Goal: Task Accomplishment & Management: Use online tool/utility

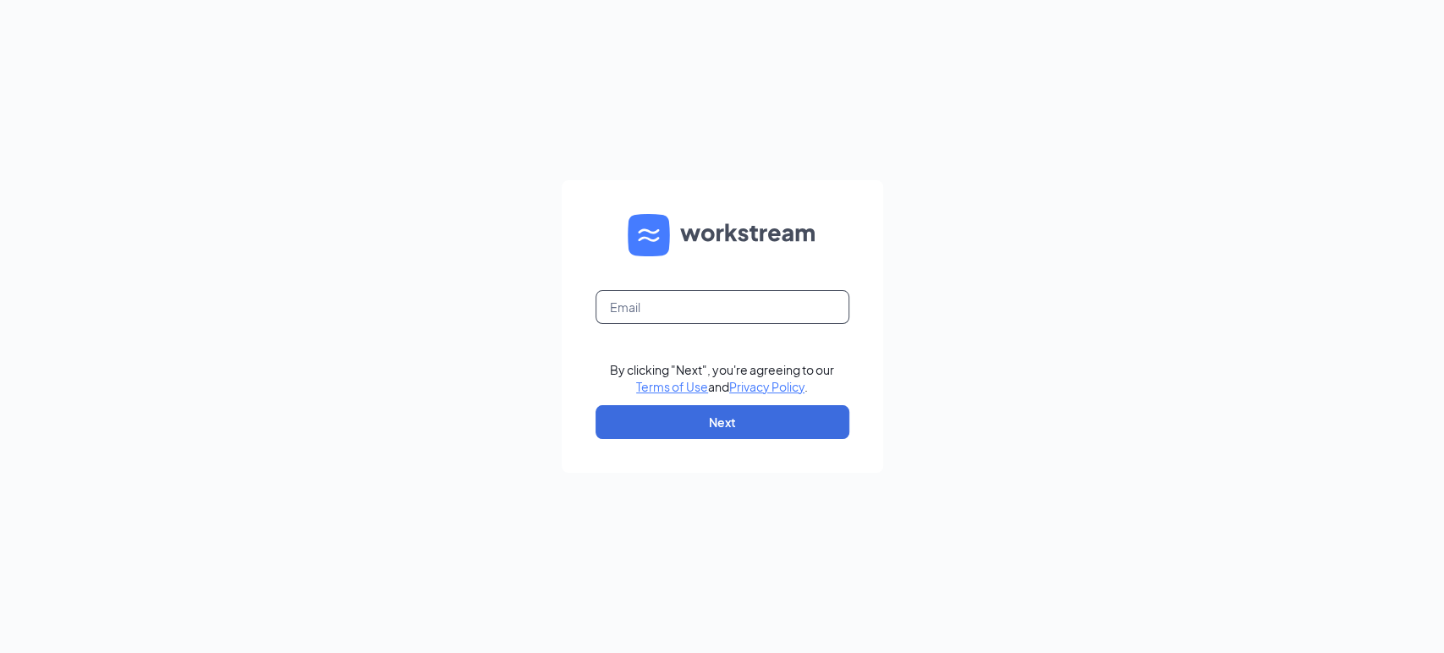
click at [734, 310] on input "text" at bounding box center [723, 307] width 254 height 34
type input "[EMAIL_ADDRESS][DOMAIN_NAME]"
click at [695, 409] on button "Next" at bounding box center [723, 422] width 254 height 34
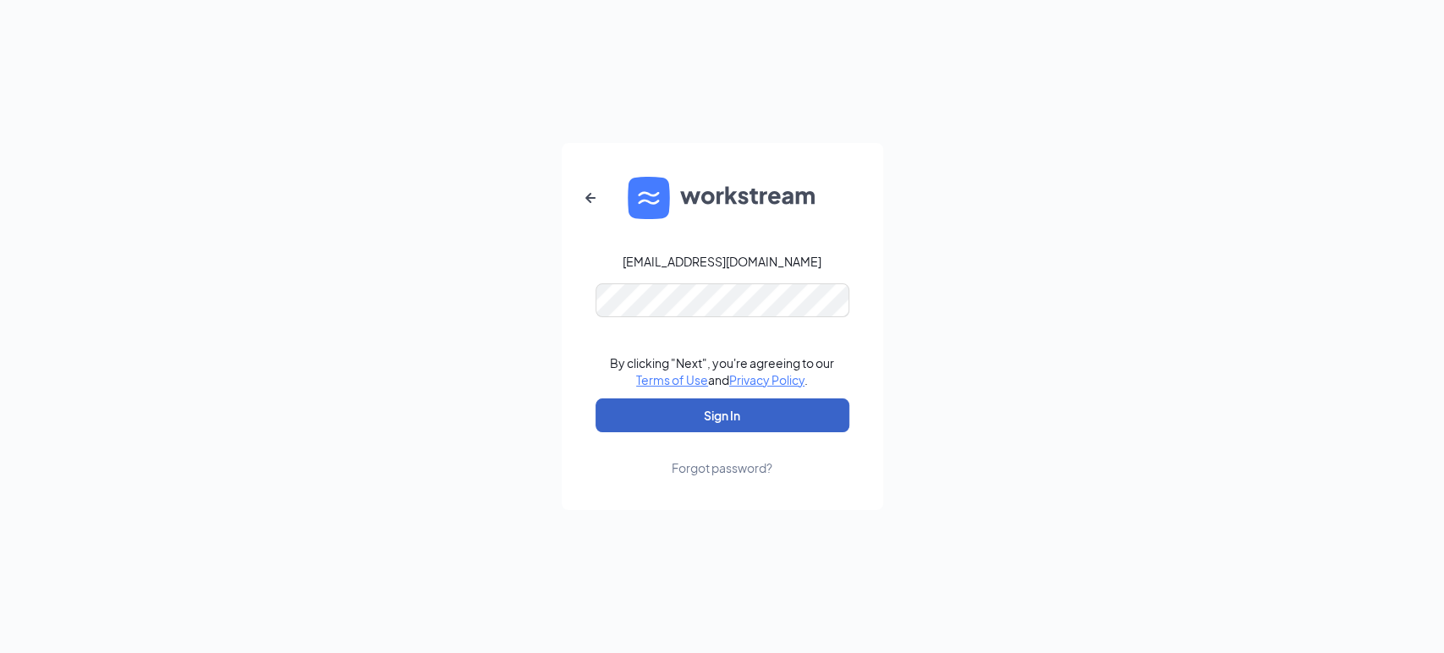
click at [726, 404] on button "Sign In" at bounding box center [723, 415] width 254 height 34
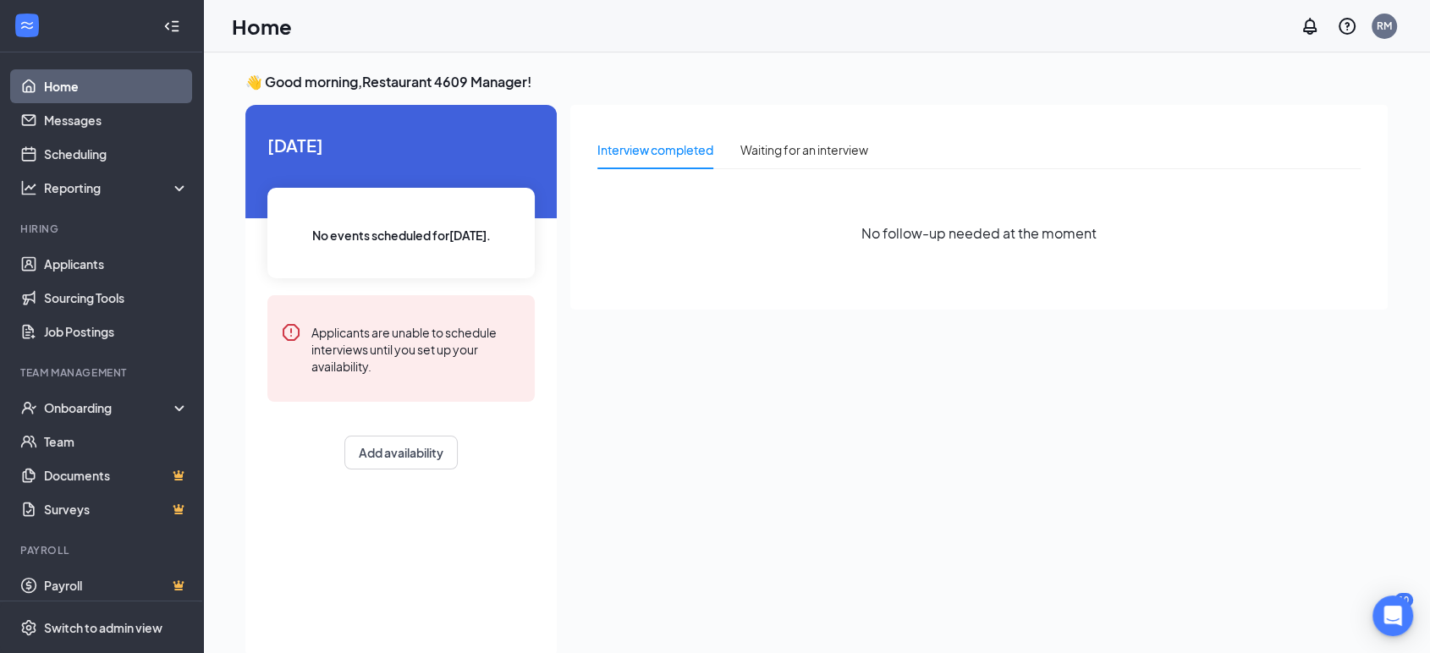
click at [80, 80] on link "Home" at bounding box center [116, 86] width 145 height 34
click at [89, 268] on link "Applicants" at bounding box center [116, 264] width 145 height 34
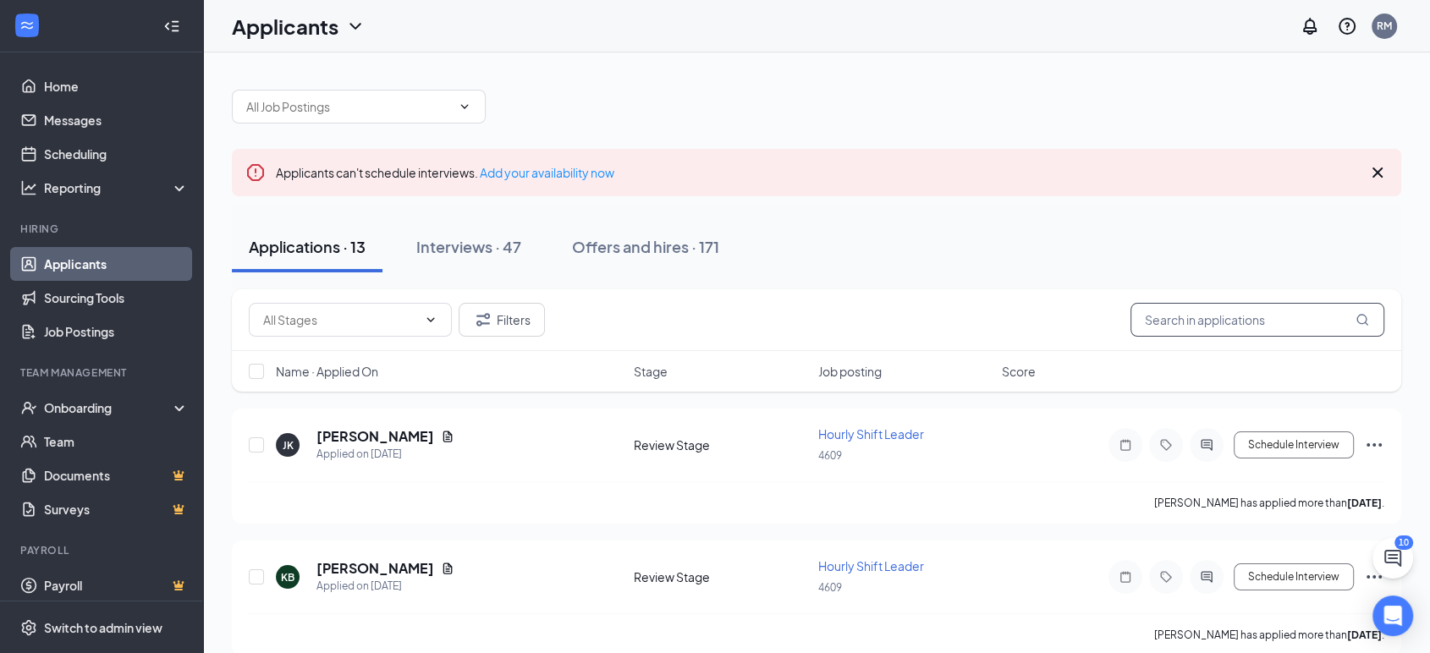
click at [1201, 324] on input "text" at bounding box center [1257, 320] width 254 height 34
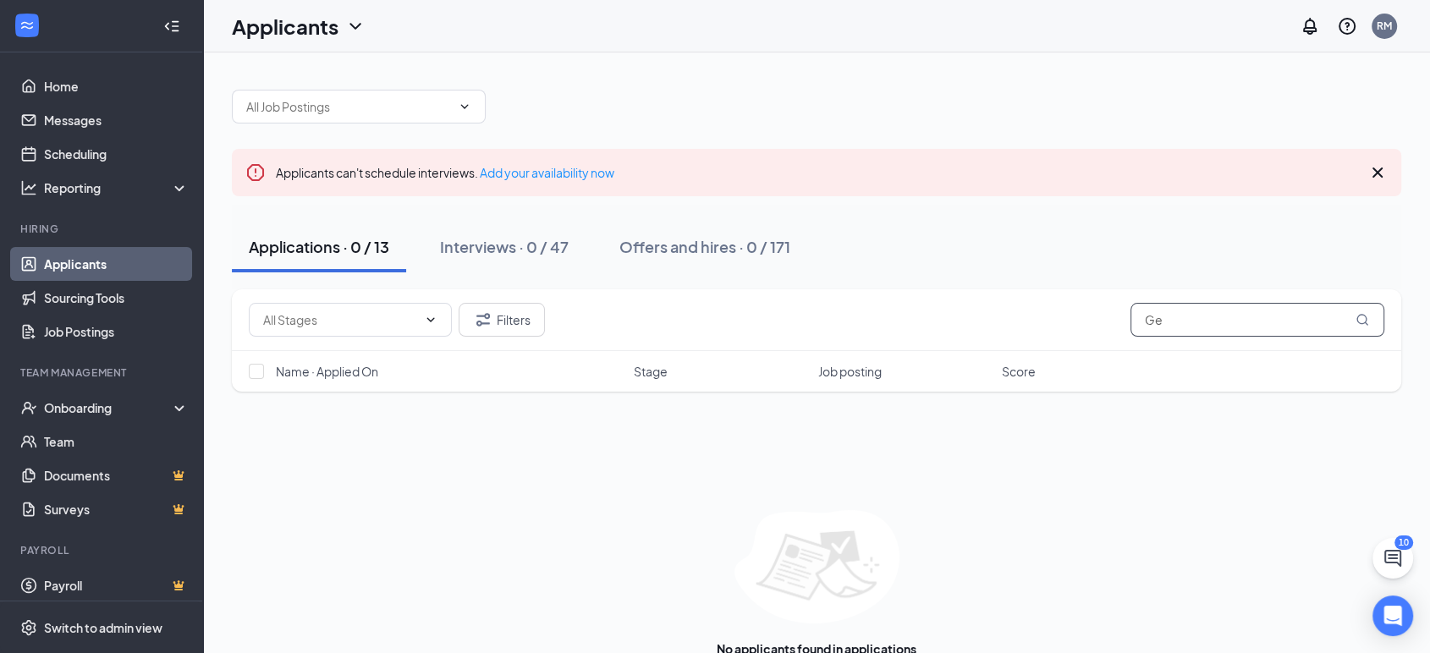
type input "G"
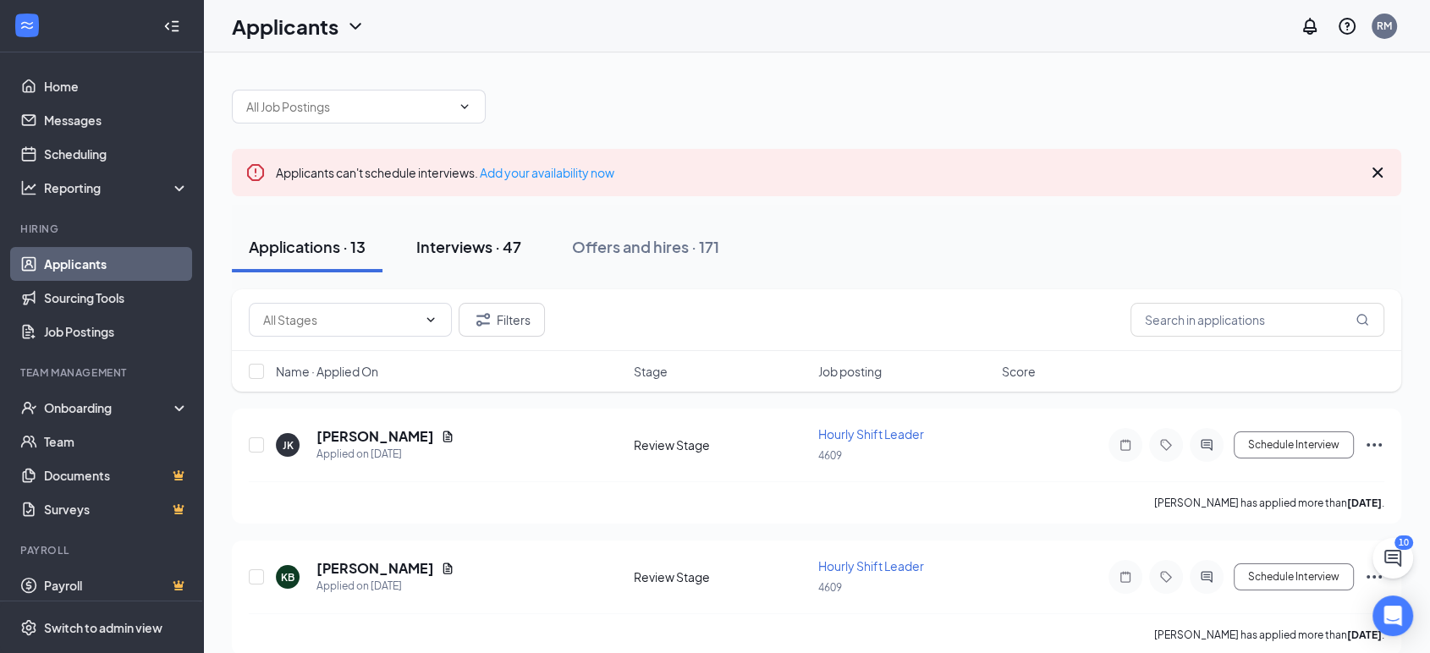
click at [476, 245] on div "Interviews · 47" at bounding box center [468, 246] width 105 height 21
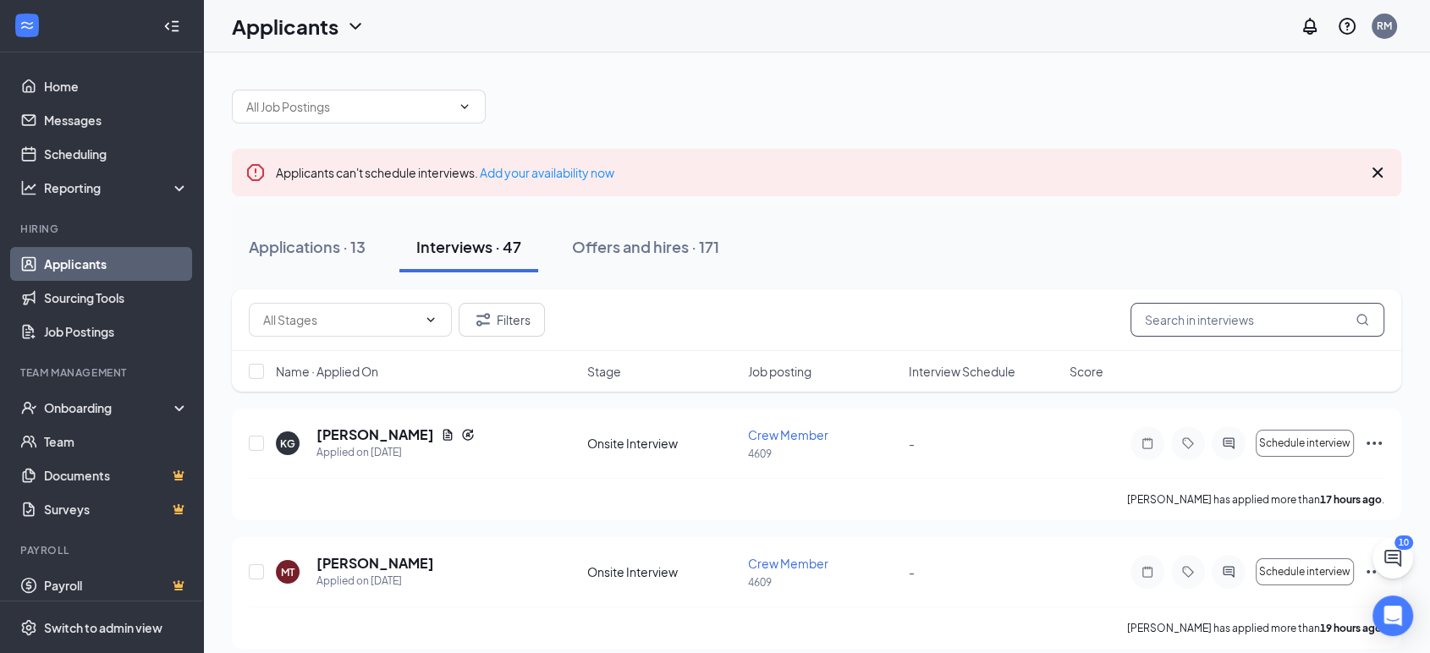
click at [1170, 322] on input "text" at bounding box center [1257, 320] width 254 height 34
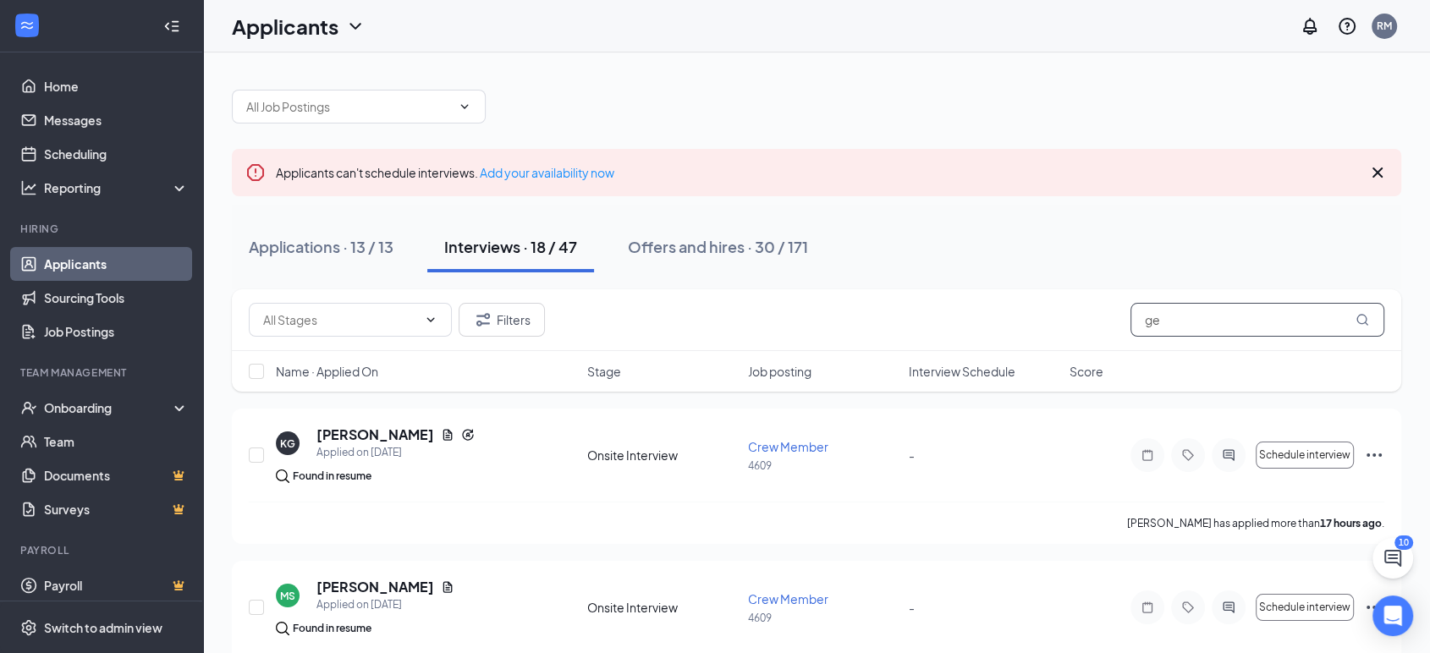
type input "g"
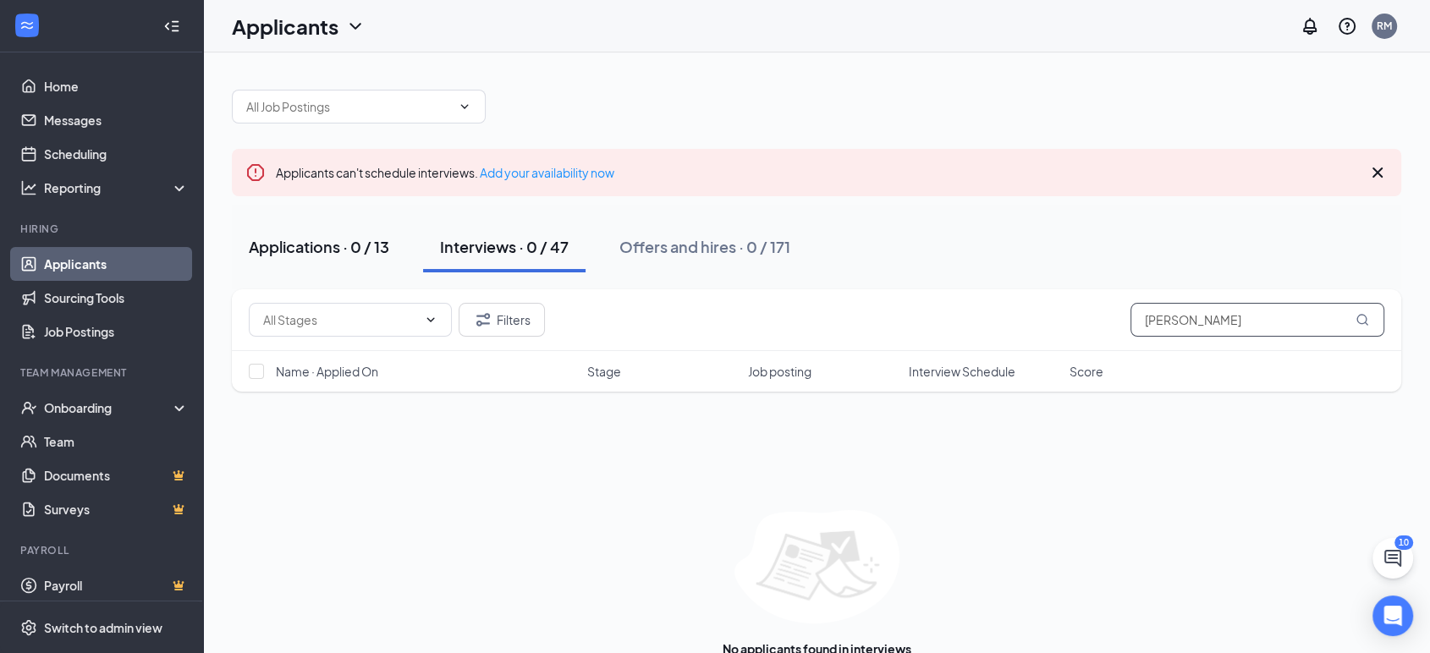
type input "[PERSON_NAME]"
click at [399, 248] on button "Applications · 0 / 13" at bounding box center [319, 247] width 174 height 51
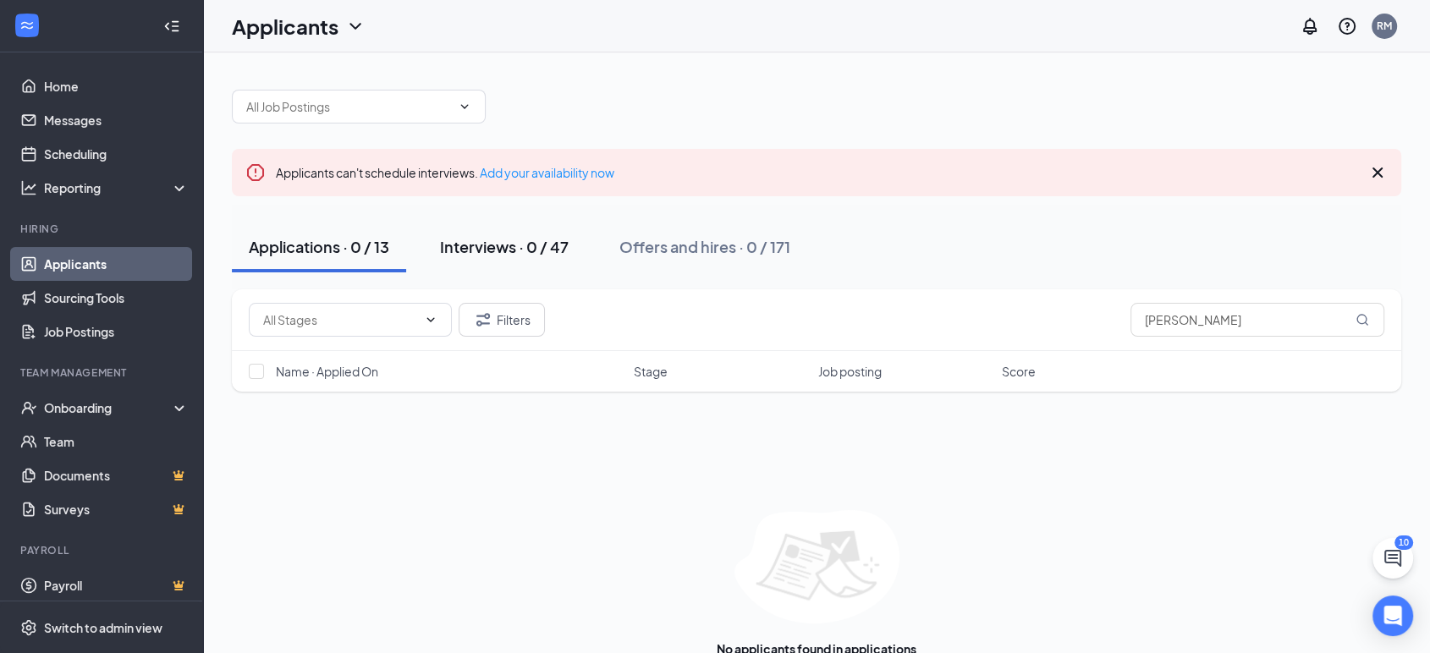
click at [473, 240] on div "Interviews · 0 / 47" at bounding box center [504, 246] width 129 height 21
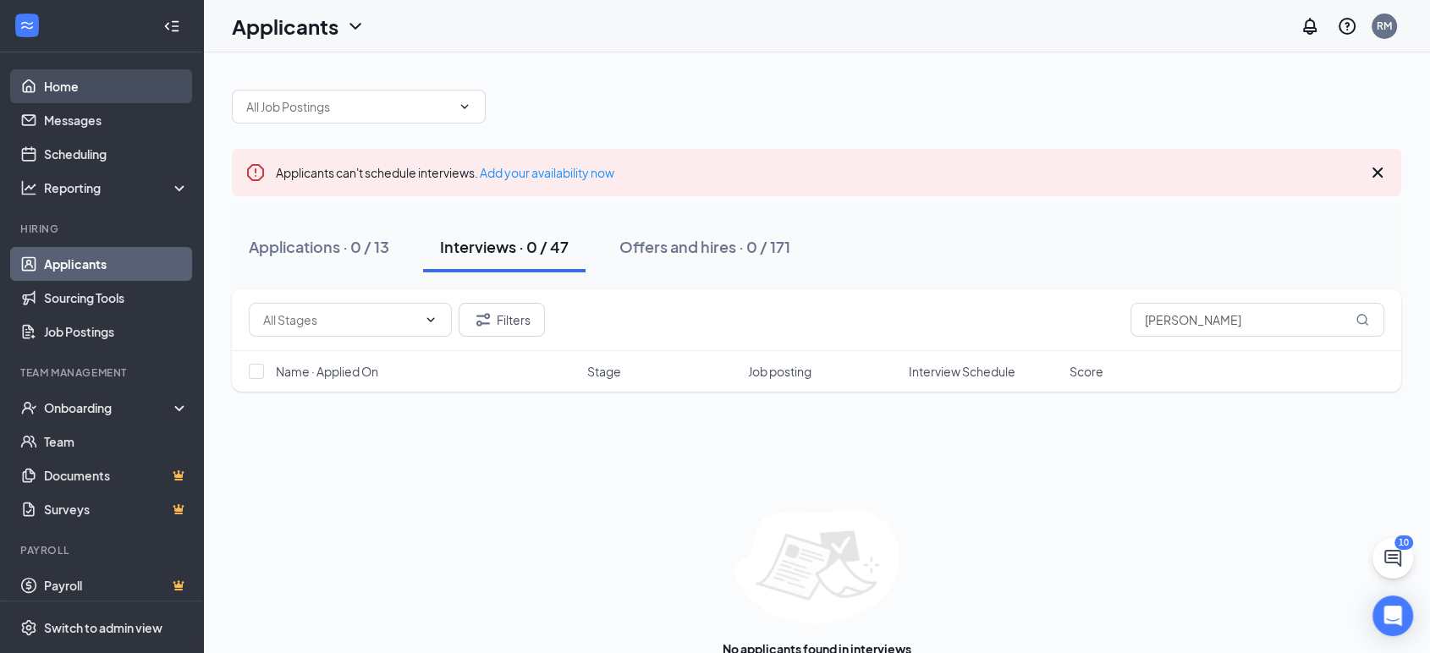
click at [83, 91] on link "Home" at bounding box center [116, 86] width 145 height 34
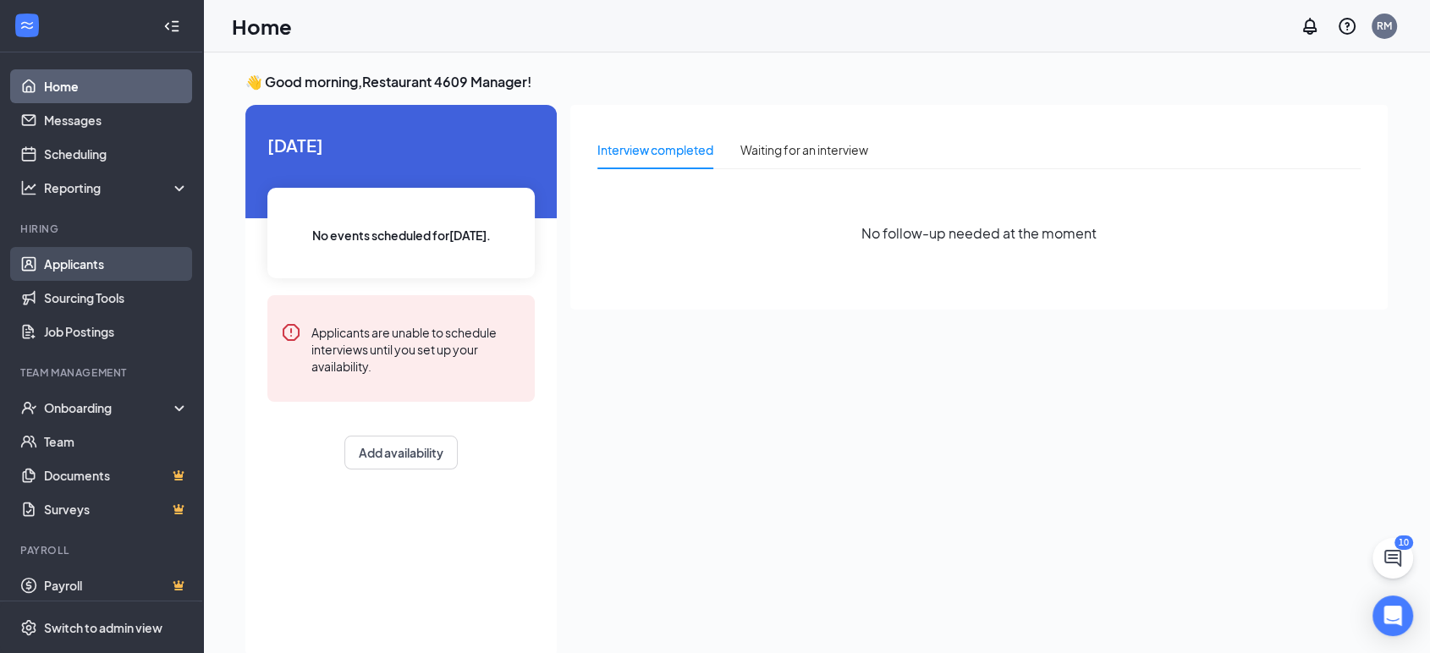
click at [91, 268] on link "Applicants" at bounding box center [116, 264] width 145 height 34
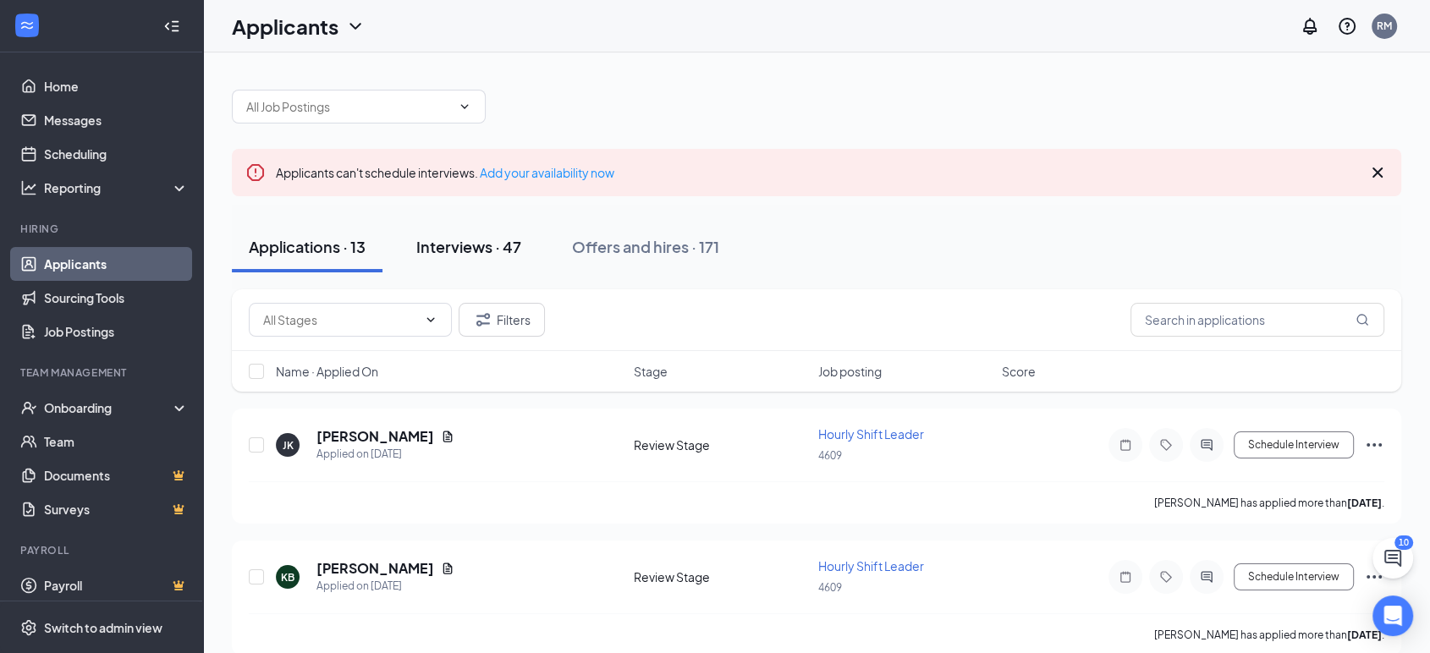
click at [452, 244] on div "Interviews · 47" at bounding box center [468, 246] width 105 height 21
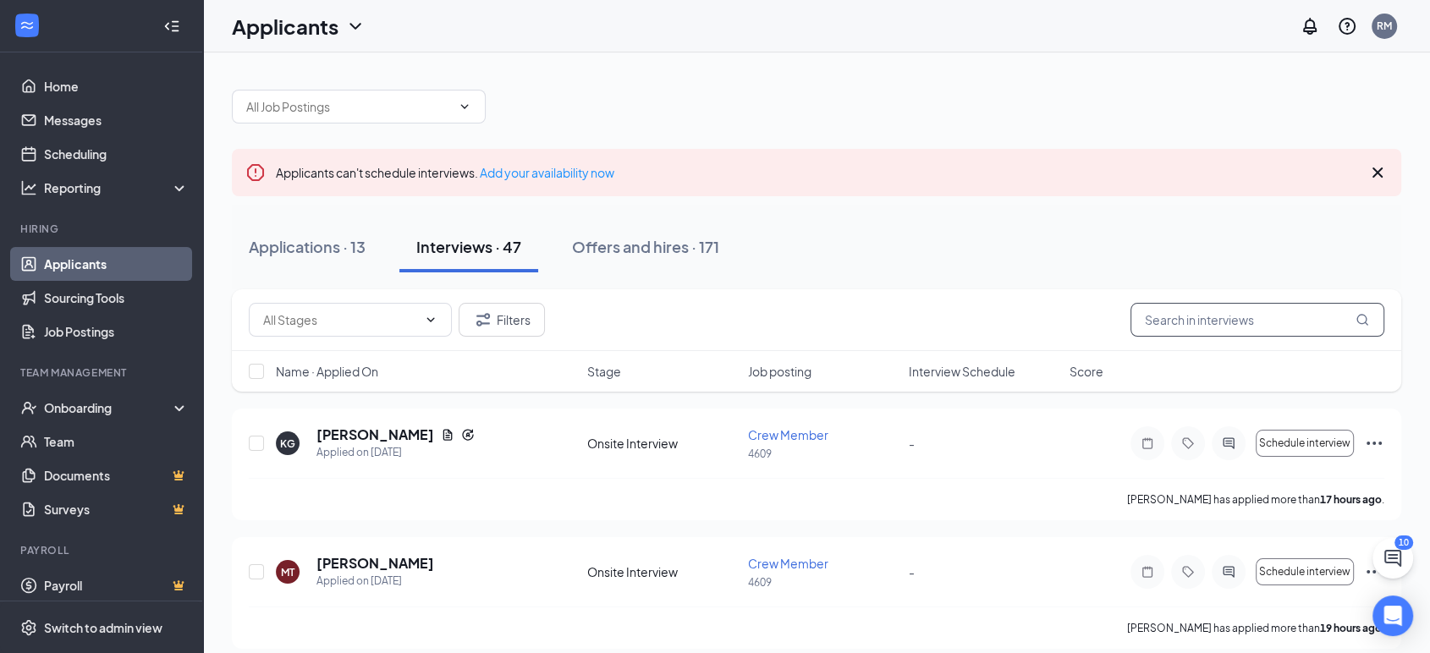
click at [1207, 320] on input "text" at bounding box center [1257, 320] width 254 height 34
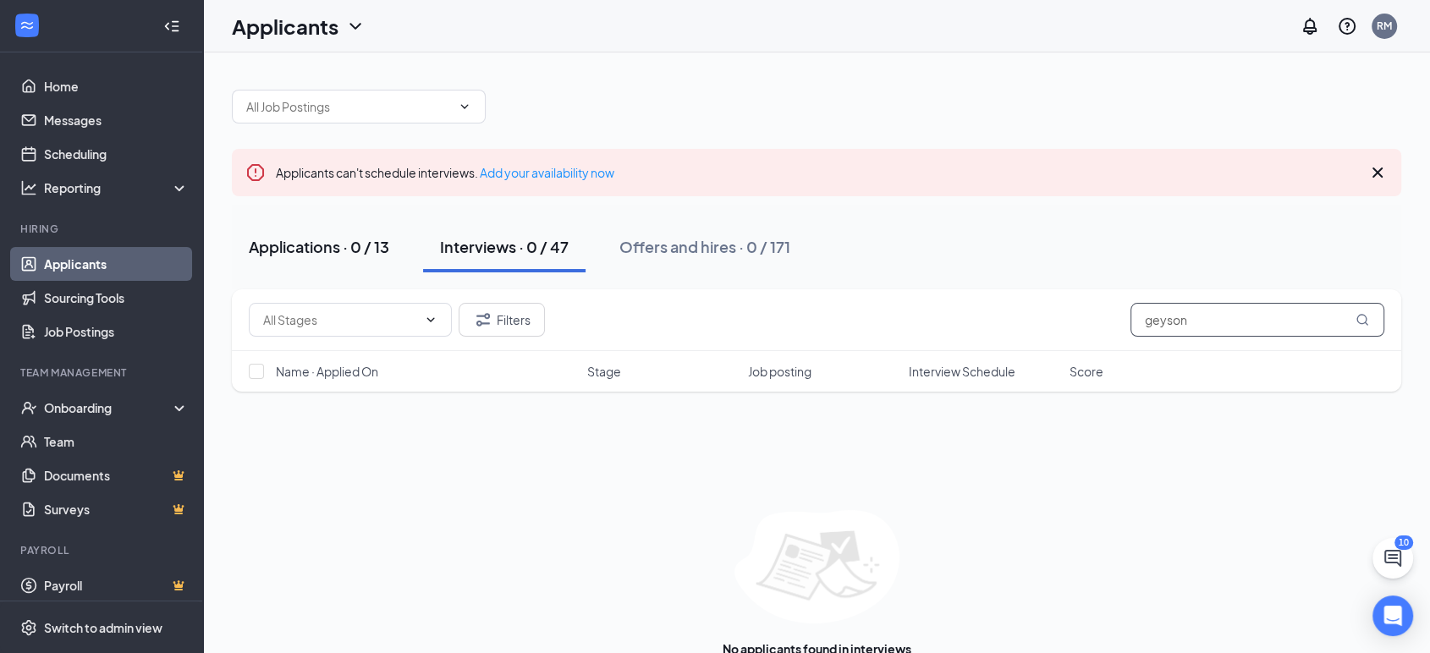
type input "geyson"
click at [327, 261] on button "Applications · 0 / 13" at bounding box center [319, 247] width 174 height 51
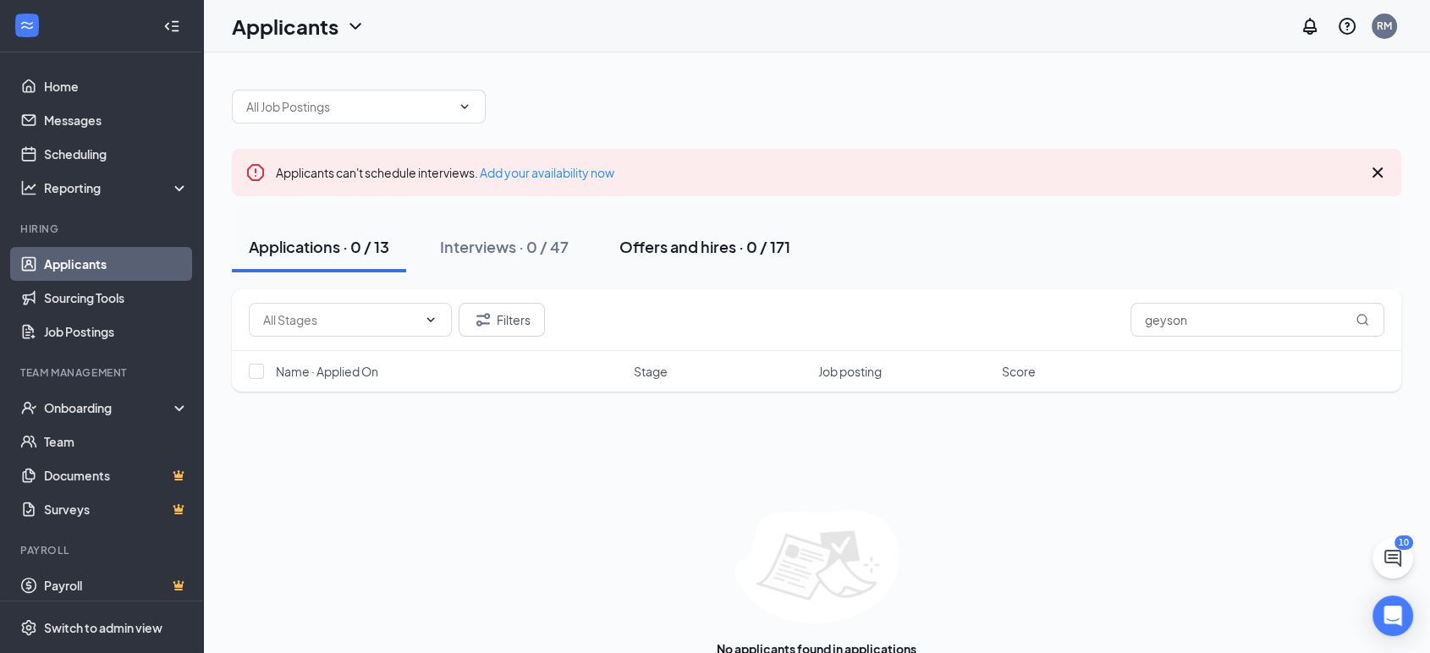
click at [677, 239] on div "Offers and hires · 0 / 171" at bounding box center [704, 246] width 171 height 21
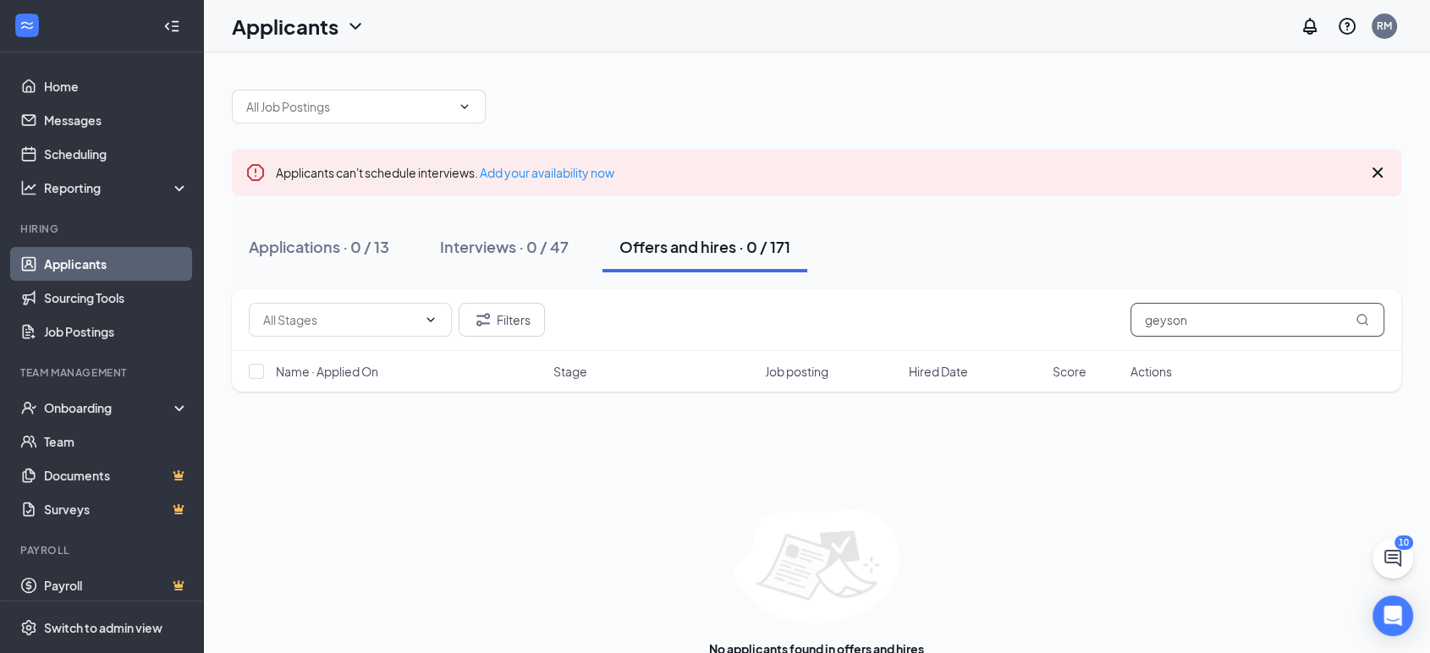
click at [1211, 328] on input "geyson" at bounding box center [1257, 320] width 254 height 34
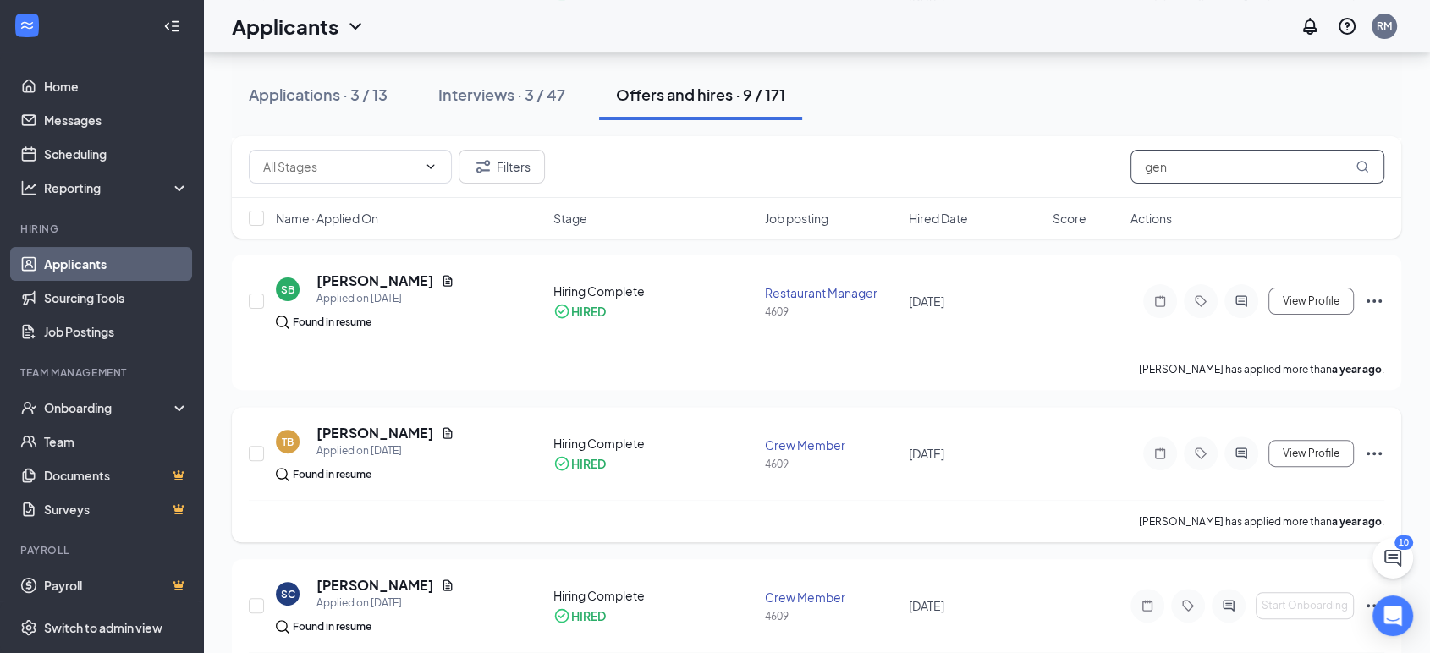
scroll to position [470, 0]
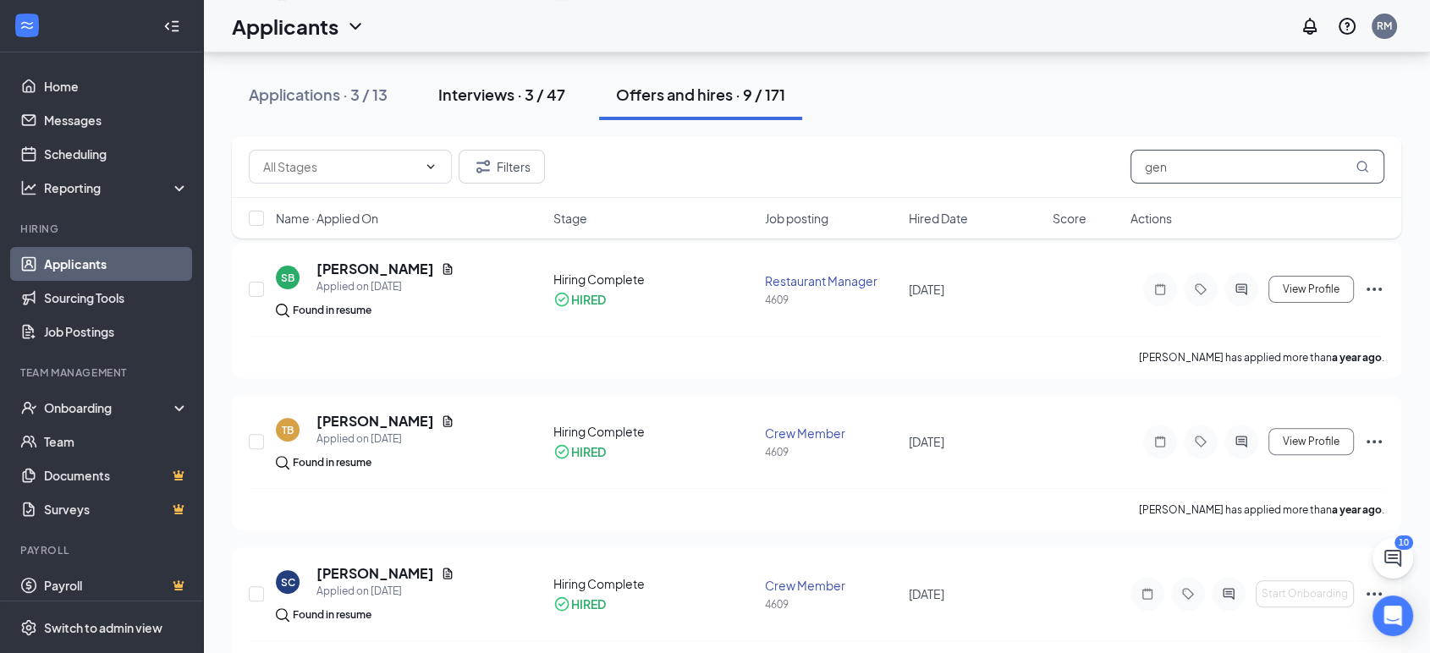
type input "gen"
click at [512, 106] on button "Interviews · 3 / 47" at bounding box center [501, 94] width 161 height 51
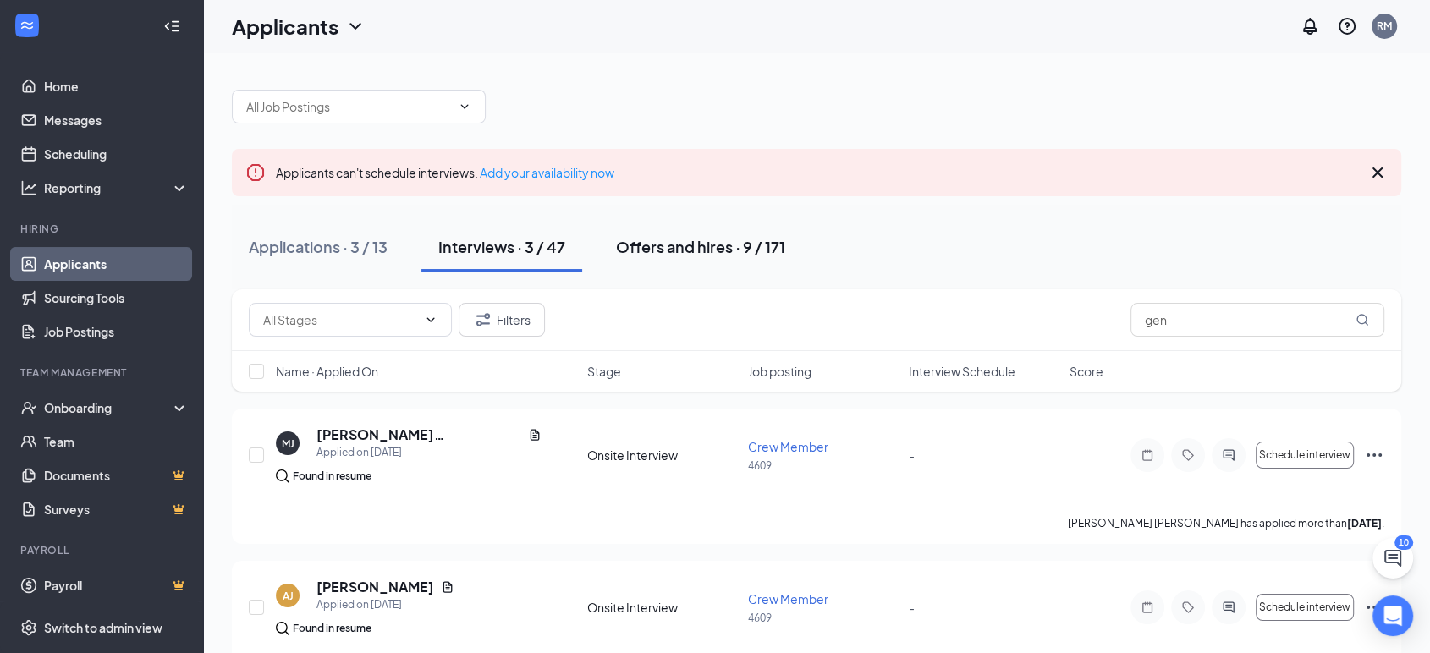
click at [704, 257] on button "Offers and hires · 9 / 171" at bounding box center [700, 247] width 203 height 51
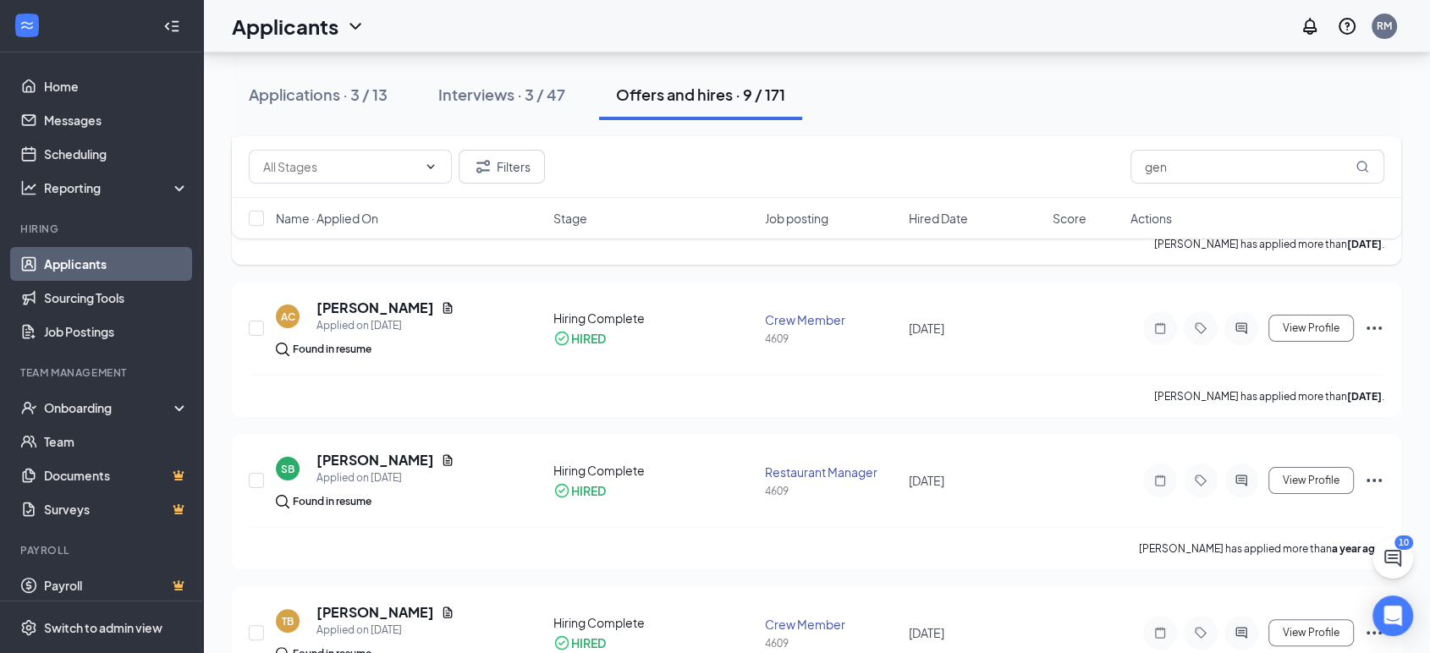
scroll to position [282, 0]
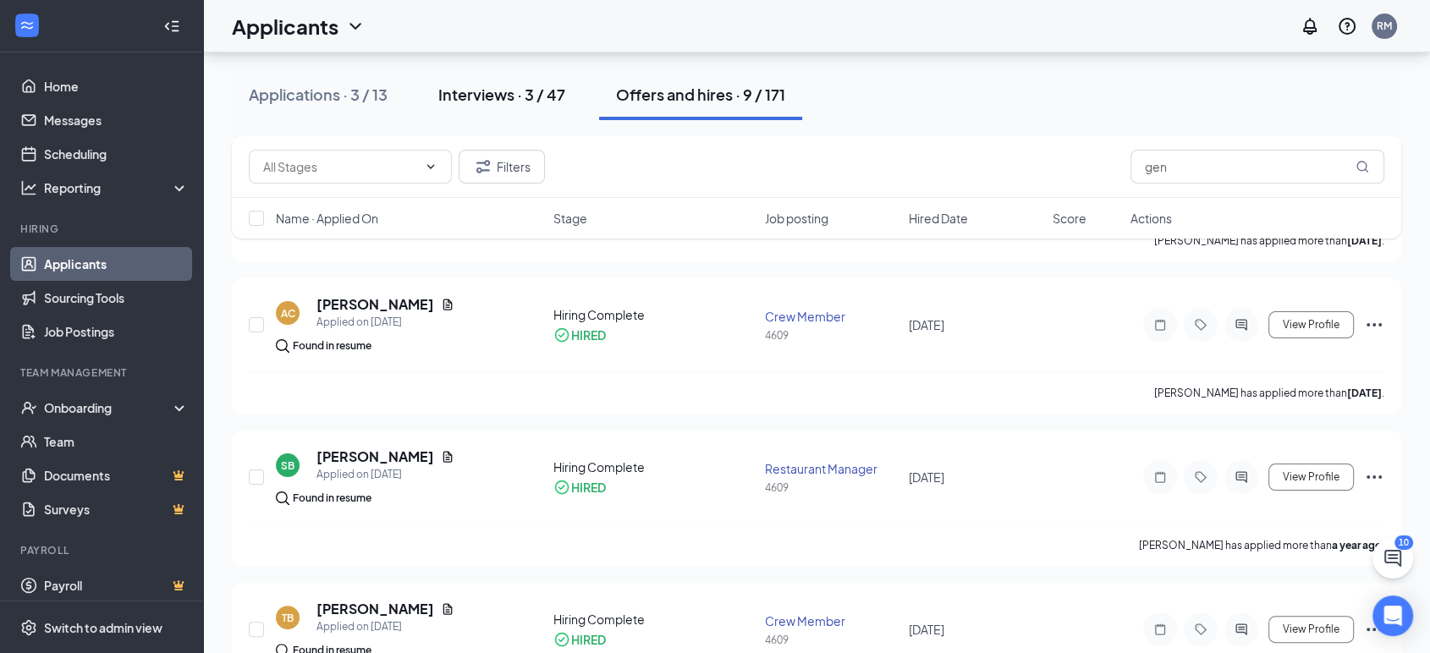
click at [508, 107] on button "Interviews · 3 / 47" at bounding box center [501, 94] width 161 height 51
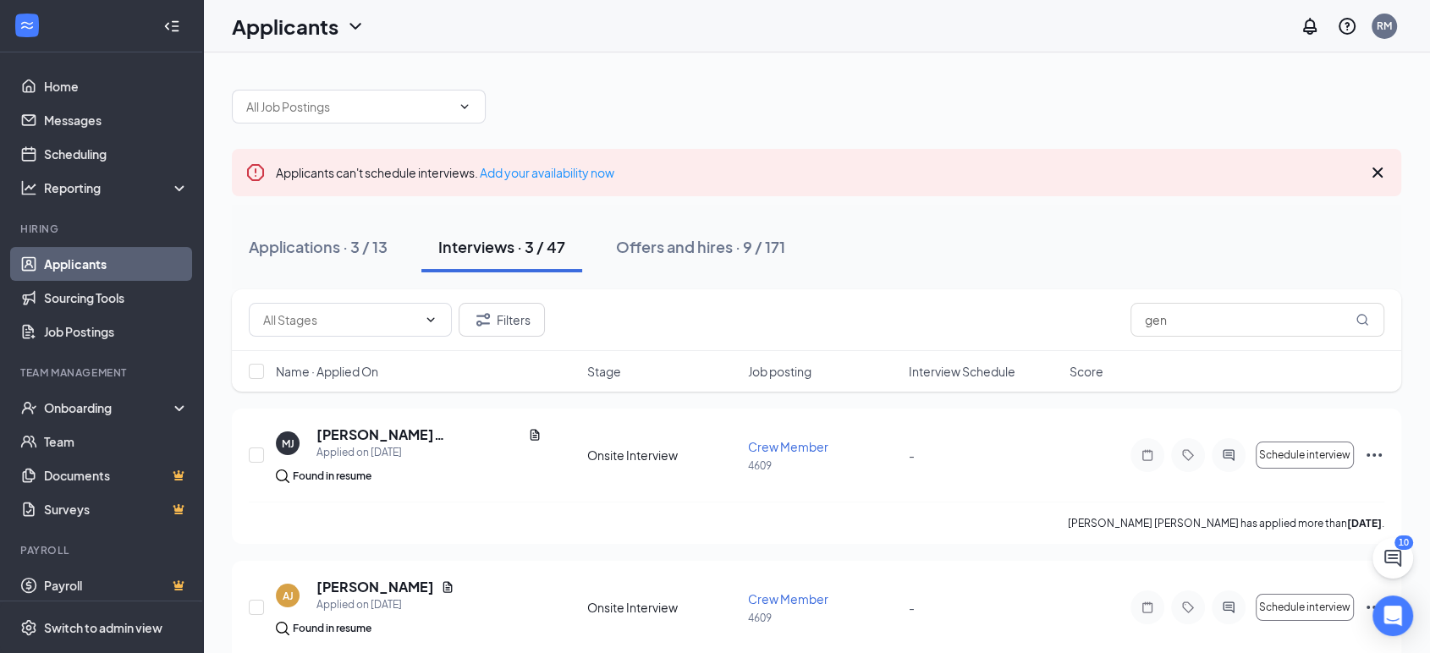
click at [1382, 168] on icon "Cross" at bounding box center [1377, 172] width 20 height 20
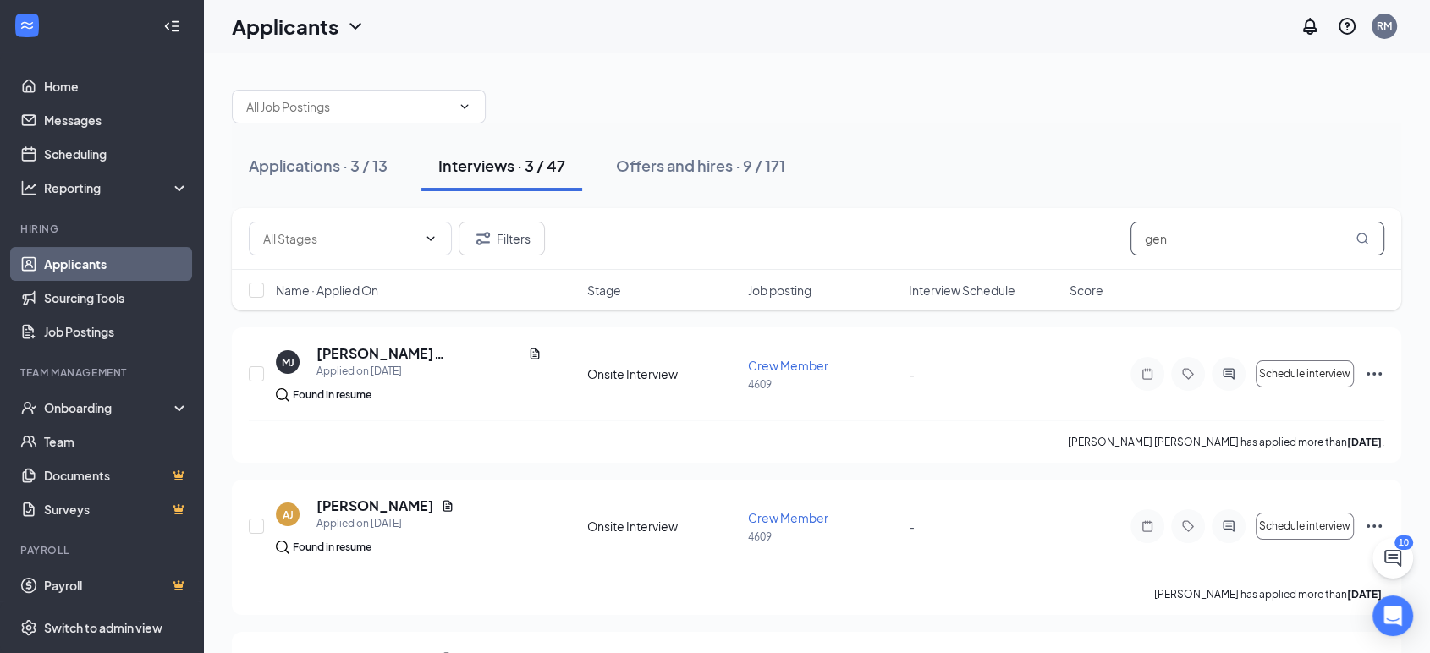
click at [1178, 235] on input "gen" at bounding box center [1257, 239] width 254 height 34
type input "g"
